Goal: Register for event/course

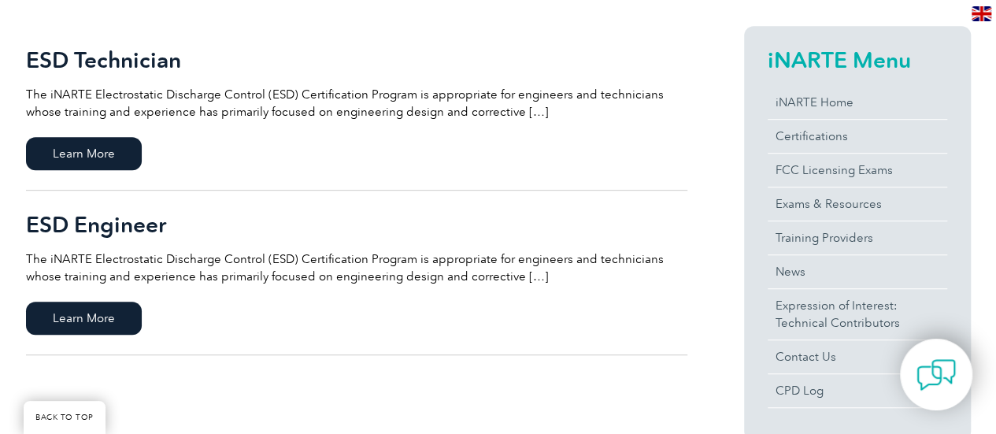
scroll to position [391, 0]
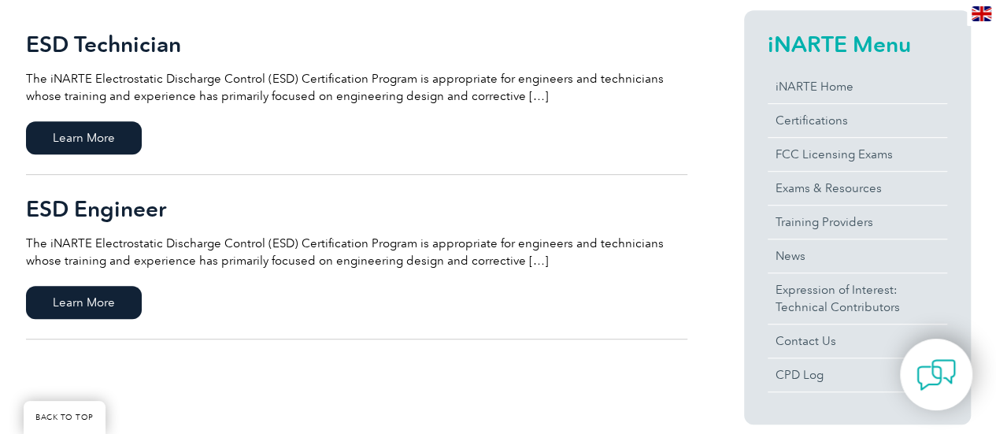
drag, startPoint x: 999, startPoint y: 80, endPoint x: 1007, endPoint y: 158, distance: 79.2
click at [77, 302] on span "Learn More" at bounding box center [84, 302] width 116 height 33
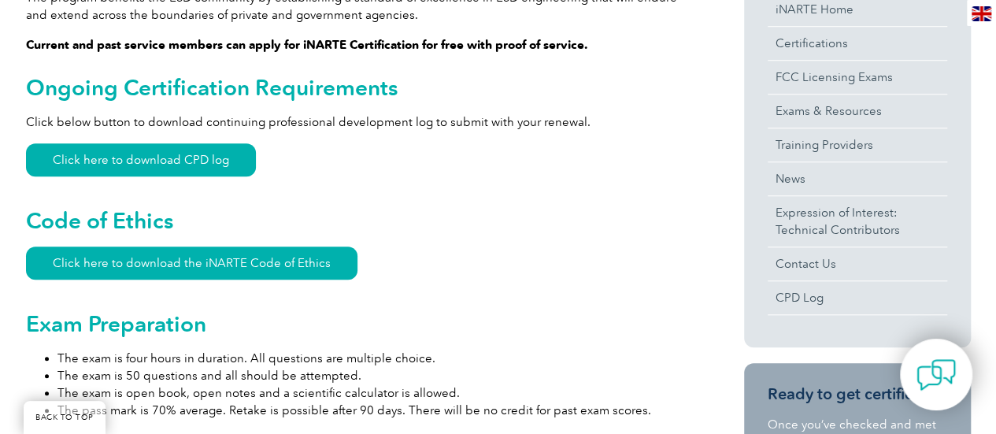
scroll to position [586, 0]
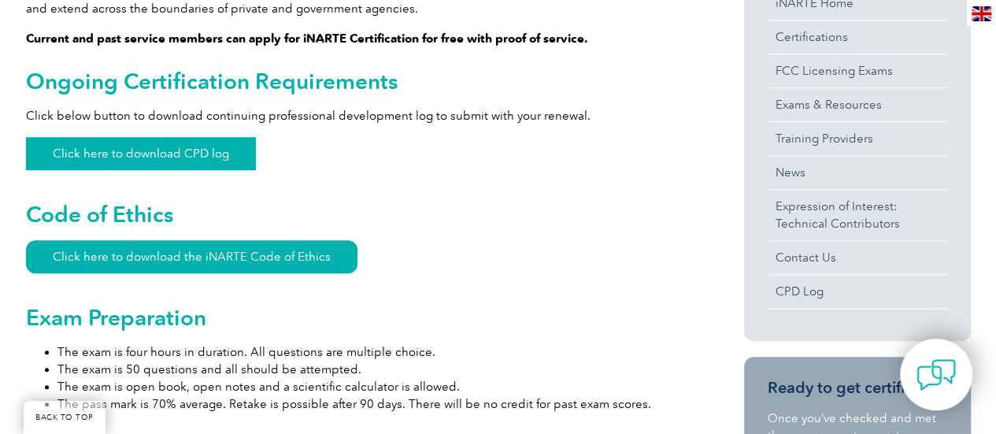
click at [87, 137] on link "Click here to download CPD log" at bounding box center [141, 153] width 230 height 33
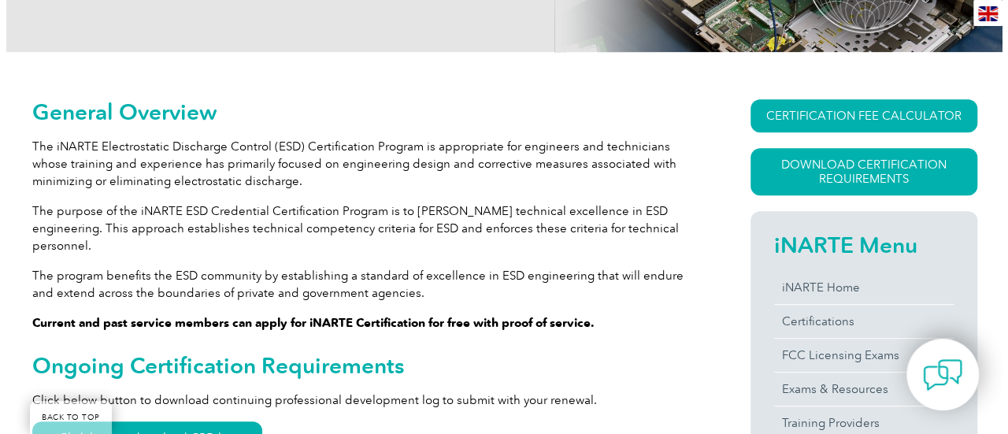
scroll to position [280, 0]
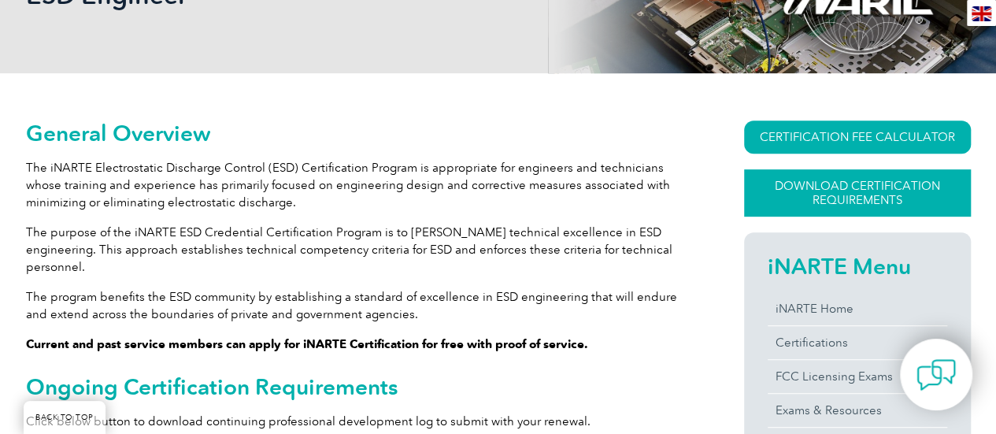
click at [852, 190] on link "Download Certification Requirements" at bounding box center [857, 192] width 227 height 47
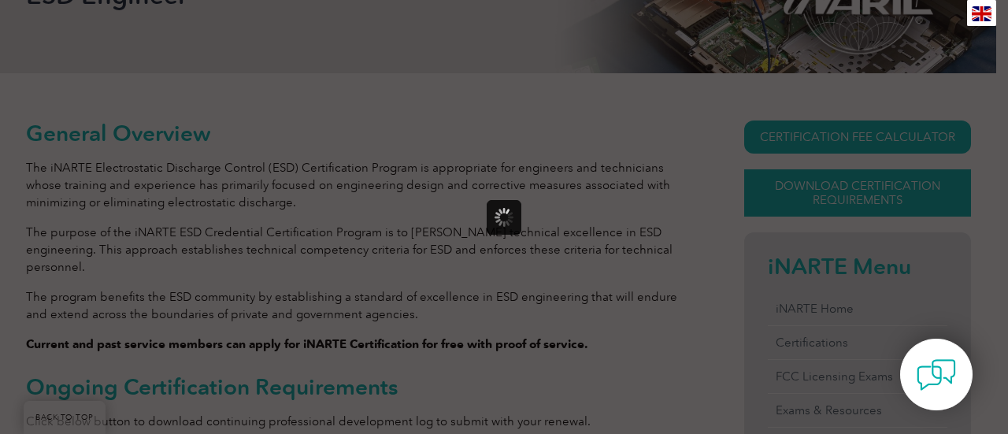
scroll to position [0, 0]
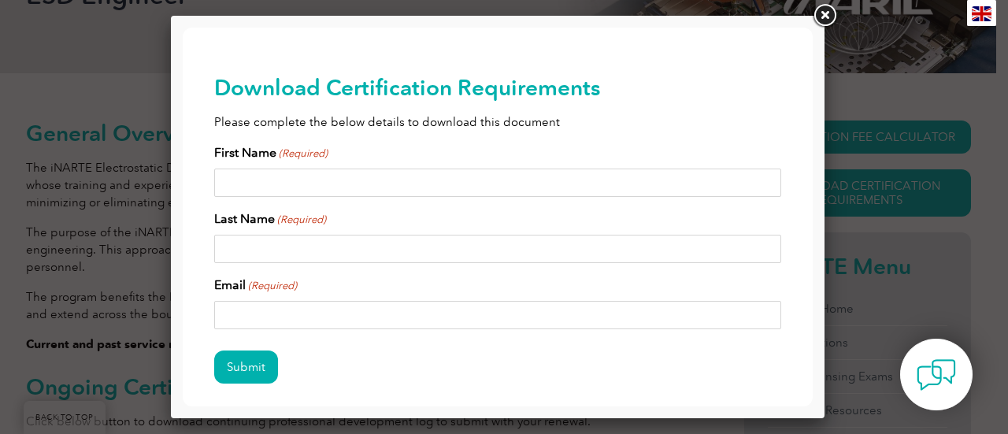
click at [290, 188] on input "First Name (Required)" at bounding box center [497, 183] width 567 height 28
type input "[PERSON_NAME]"
click at [270, 243] on input "Last Name (Required)" at bounding box center [497, 249] width 567 height 28
type input "saw"
click at [239, 317] on input "Email (Required)" at bounding box center [497, 315] width 567 height 28
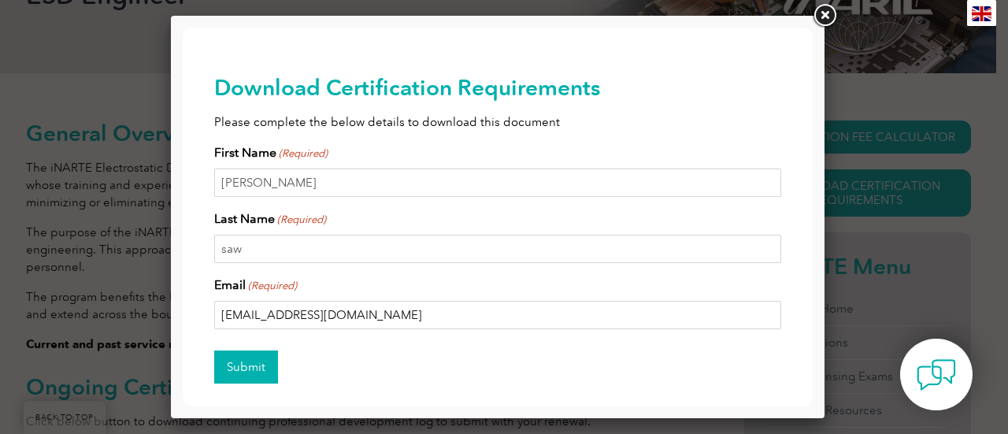
type input "[EMAIL_ADDRESS][DOMAIN_NAME]"
click at [260, 362] on input "Submit" at bounding box center [246, 366] width 64 height 33
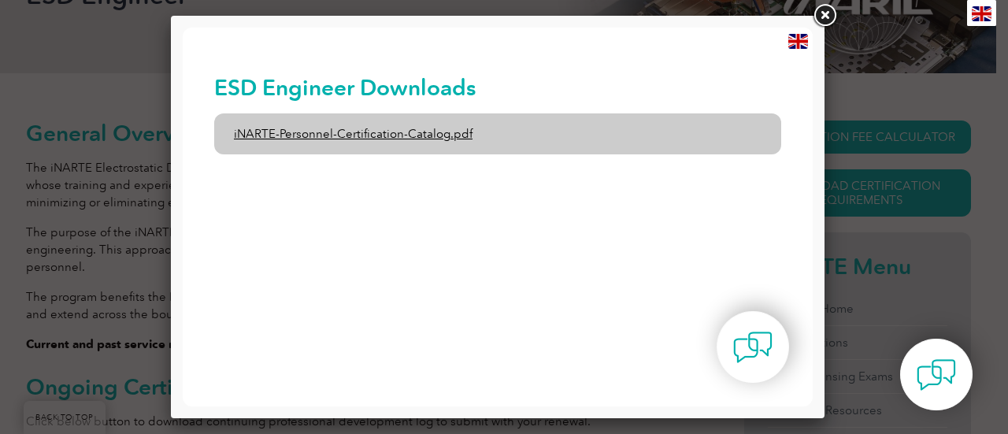
click at [277, 129] on link "iNARTE-Personnel-Certification-Catalog.pdf" at bounding box center [497, 133] width 567 height 41
